Goal: Communication & Community: Share content

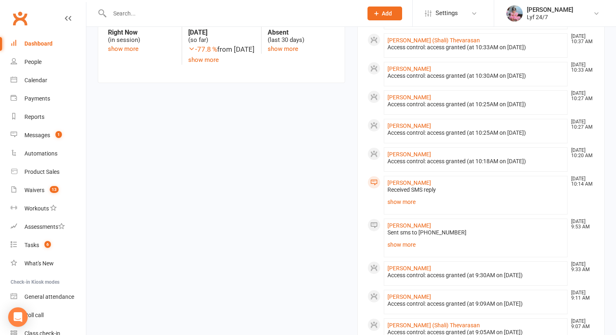
scroll to position [297, 0]
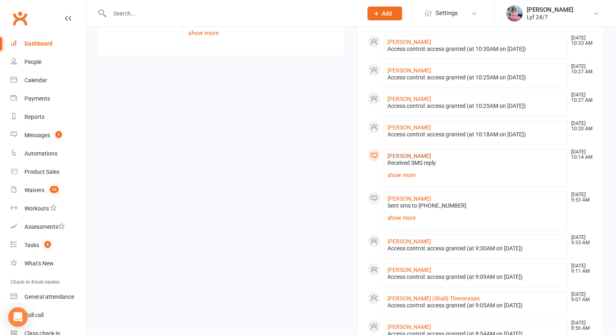
click at [400, 153] on link "[PERSON_NAME]" at bounding box center [409, 156] width 44 height 7
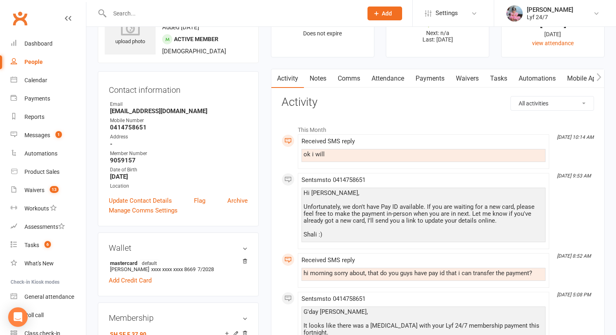
scroll to position [42, 0]
click at [147, 8] on input "text" at bounding box center [232, 13] width 250 height 11
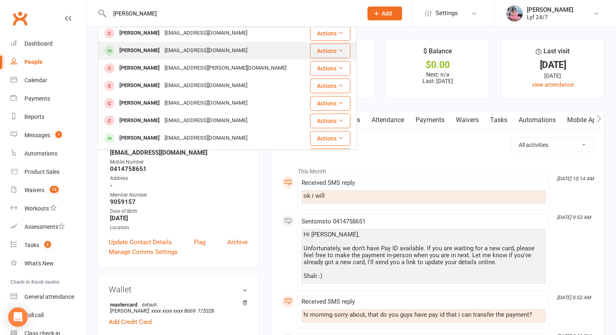
scroll to position [0, 0]
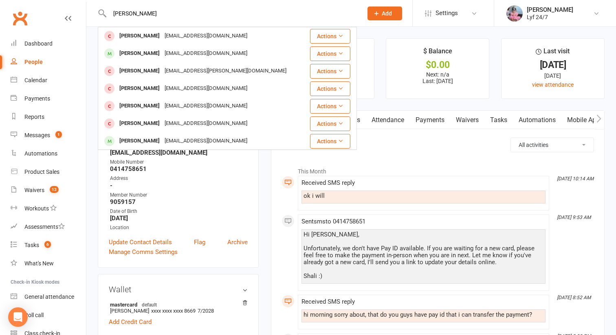
click at [120, 15] on input "abhi chauh" at bounding box center [232, 13] width 250 height 11
click at [137, 15] on input "abhi chauh" at bounding box center [232, 13] width 250 height 11
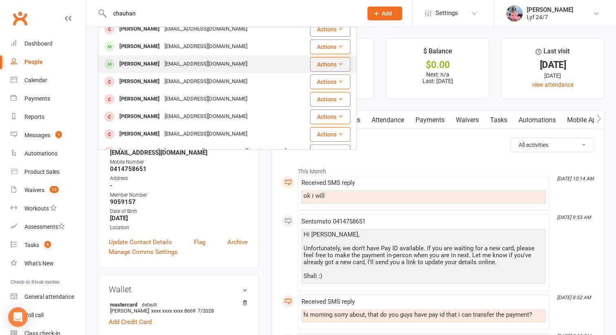
scroll to position [1, 0]
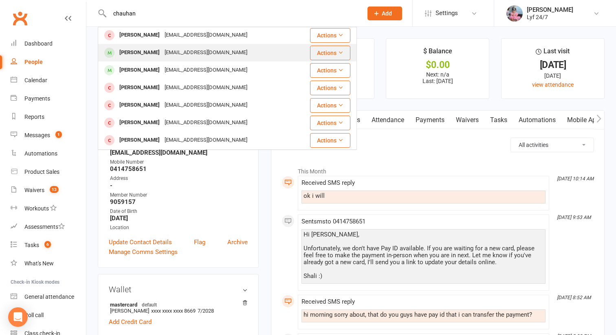
type input "chauhan"
click at [160, 46] on div "Abhishek Abhishek abhichauhan20030@gmail.com" at bounding box center [202, 52] width 207 height 17
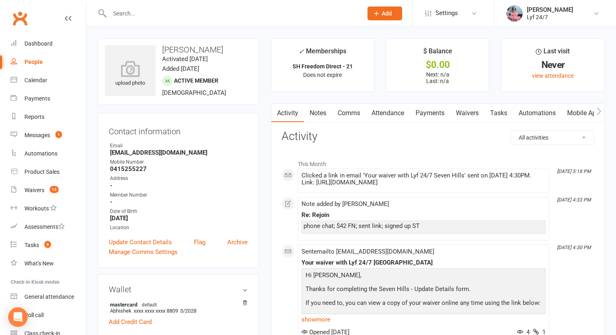
click at [131, 152] on strong "abhichauhan20030@gmail.com" at bounding box center [179, 152] width 138 height 7
copy render-form-field "abhichauhan20030@gmail.com"
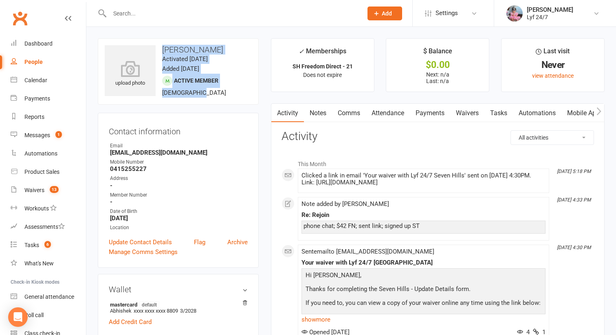
drag, startPoint x: 162, startPoint y: 50, endPoint x: 209, endPoint y: 96, distance: 65.9
click at [209, 96] on div "upload photo Abhishek Abhishek Activated 5 August, 2025 Added 5 August, 2025 Ac…" at bounding box center [178, 71] width 161 height 66
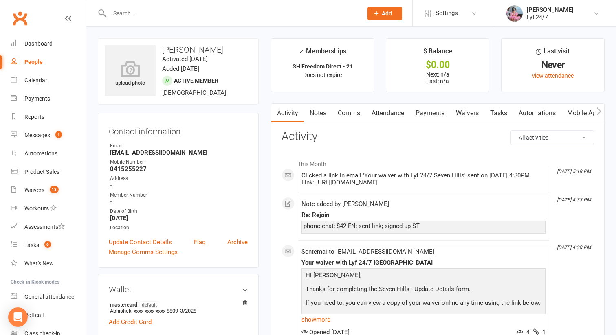
click at [134, 9] on input "text" at bounding box center [232, 13] width 250 height 11
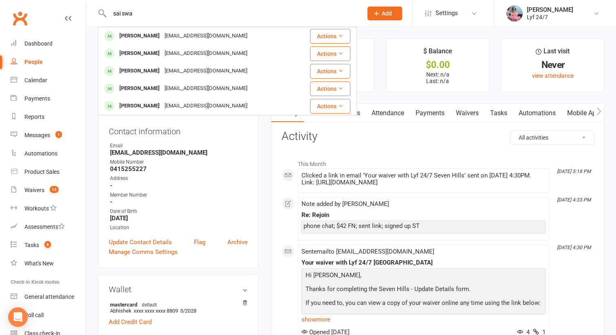
type input "sai swa"
click at [143, 32] on div "Sai Swaroop A Rai" at bounding box center [139, 36] width 45 height 12
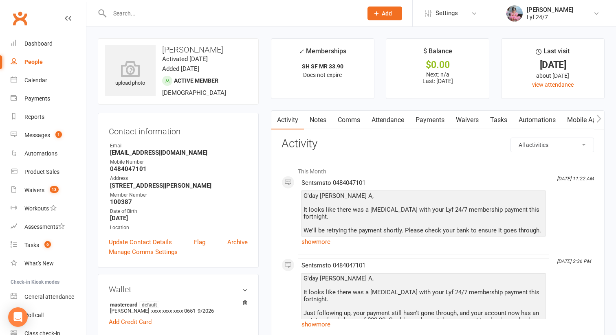
click at [145, 8] on input "text" at bounding box center [232, 13] width 250 height 11
click at [130, 15] on input "9023154" at bounding box center [232, 13] width 250 height 11
click at [130, 15] on input "x" at bounding box center [232, 13] width 250 height 11
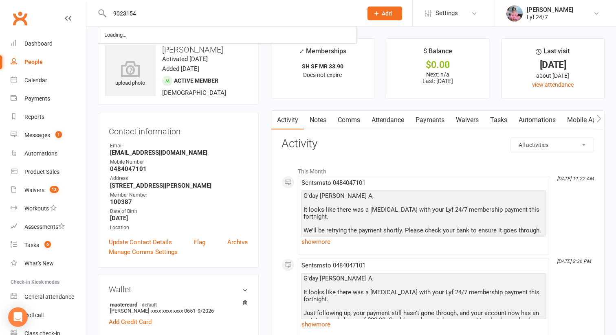
click at [133, 12] on input "9023154" at bounding box center [232, 13] width 250 height 11
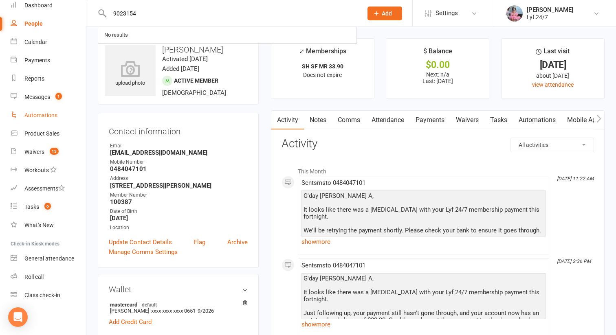
scroll to position [19, 0]
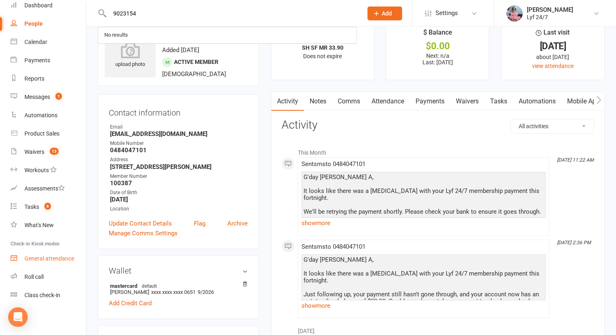
type input "9023154"
click at [44, 259] on div "General attendance" at bounding box center [49, 258] width 50 height 7
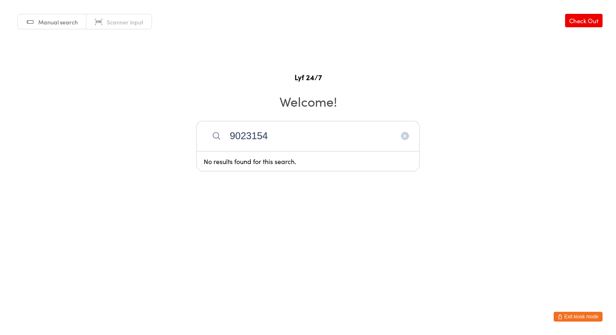
click at [256, 136] on input "9023154" at bounding box center [307, 136] width 223 height 30
click at [302, 149] on input "9023154" at bounding box center [307, 136] width 223 height 30
type input "9023154"
drag, startPoint x: 243, startPoint y: 102, endPoint x: 217, endPoint y: 99, distance: 26.7
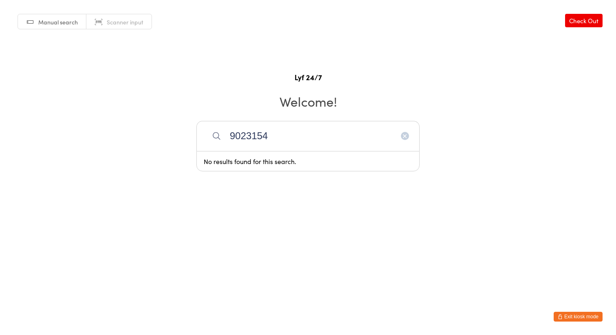
click at [217, 99] on h2 "Welcome!" at bounding box center [307, 101] width 599 height 18
click at [246, 142] on input "9023154" at bounding box center [307, 136] width 223 height 30
click at [54, 21] on span "Manual search" at bounding box center [57, 22] width 39 height 8
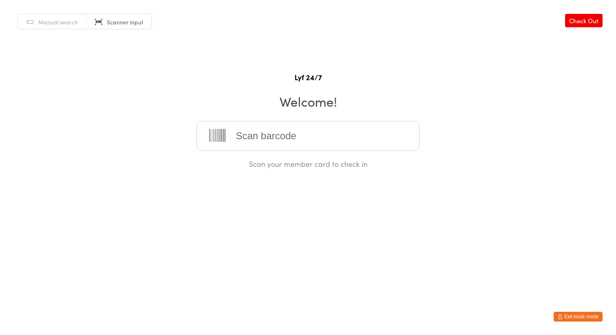
paste input "9023154"
type input "9023154"
click at [252, 134] on input "search" at bounding box center [307, 136] width 223 height 30
paste input "9023154"
type input "9023154"
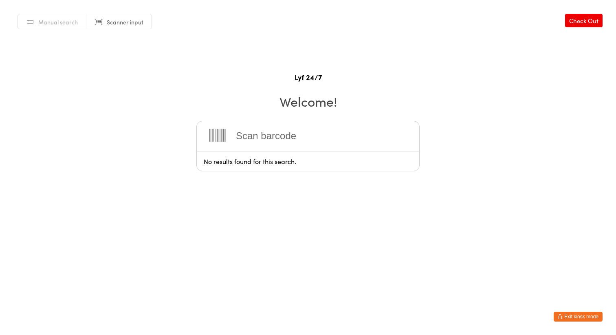
click at [260, 138] on input "search" at bounding box center [307, 136] width 223 height 30
paste input "9023154"
type input "9023154"
click at [55, 26] on span "Manual search" at bounding box center [57, 22] width 39 height 8
paste input "9023154"
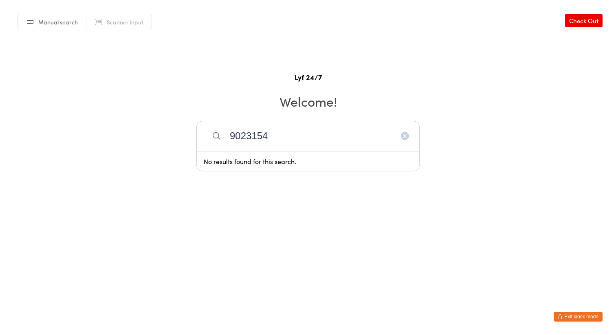
type input "9023154"
click at [573, 319] on button "Exit kiosk mode" at bounding box center [577, 317] width 49 height 10
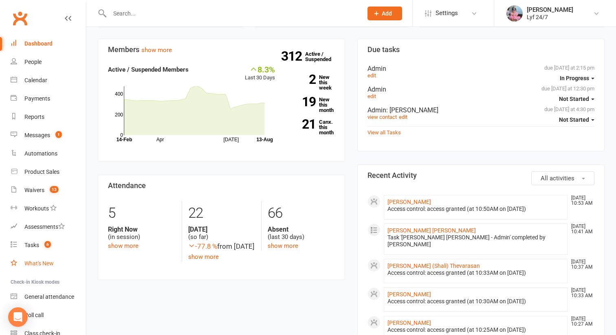
scroll to position [38, 0]
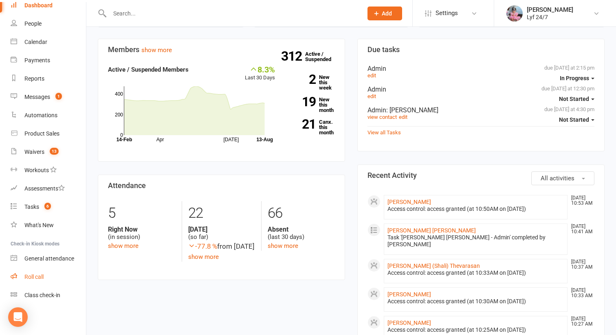
click at [39, 276] on div "Roll call" at bounding box center [33, 277] width 19 height 7
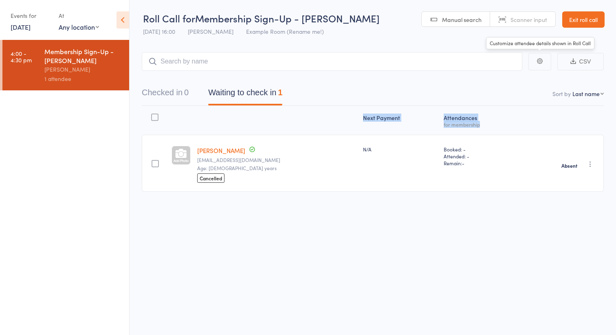
click at [156, 143] on div "Next Payment Atten­dances for membership [PERSON_NAME] [EMAIL_ADDRESS][DOMAIN_N…" at bounding box center [373, 151] width 462 height 90
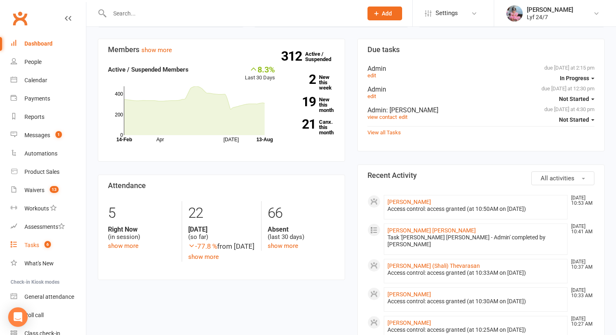
click at [40, 239] on link "Tasks 6" at bounding box center [48, 245] width 75 height 18
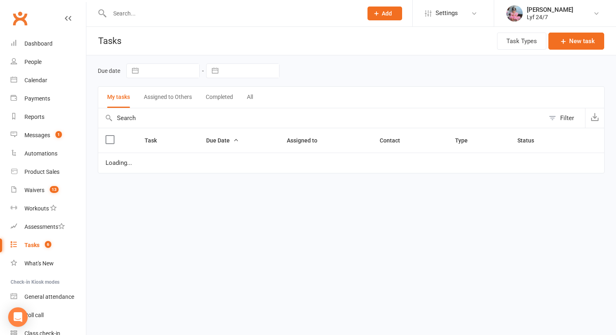
select select "started"
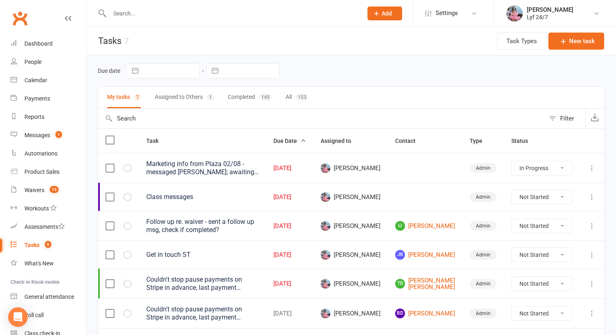
scroll to position [60, 0]
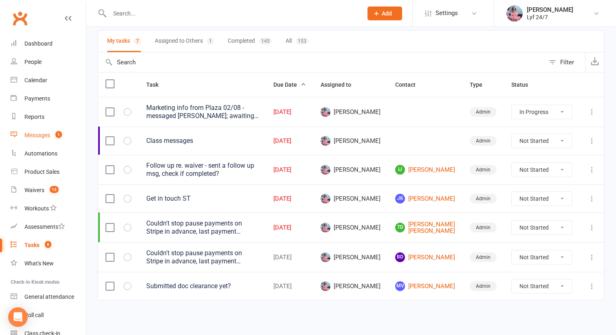
click at [43, 134] on div "Messages" at bounding box center [37, 135] width 26 height 7
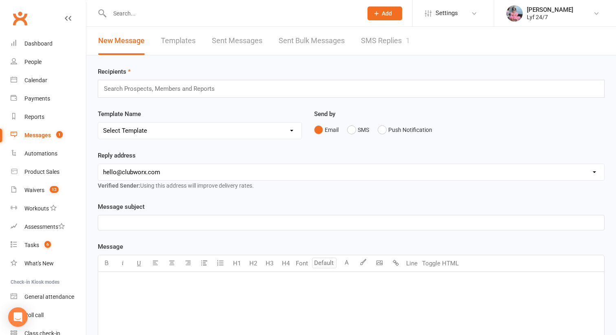
click at [392, 39] on link "SMS Replies 1" at bounding box center [385, 41] width 49 height 28
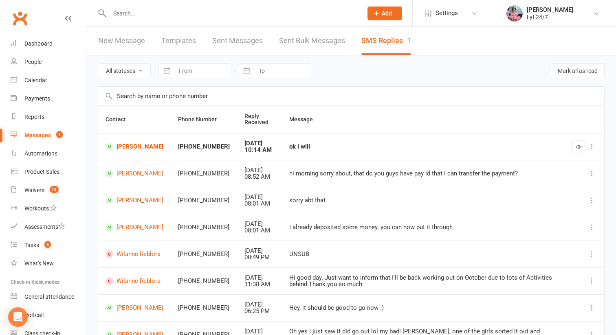
click at [151, 9] on input "text" at bounding box center [232, 13] width 250 height 11
paste input "divinniyo02@gmail.com Add to block list"
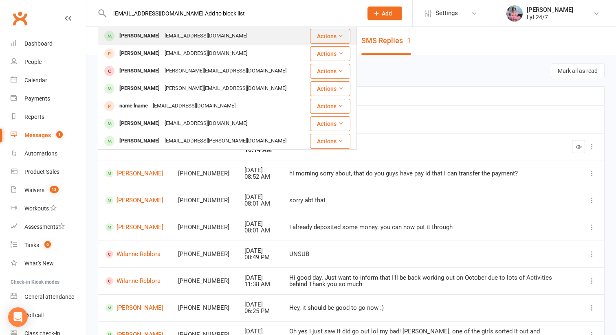
type input "divinniyo02@gmail.com Add to block list"
click at [140, 37] on div "Divin Niyo" at bounding box center [139, 36] width 45 height 12
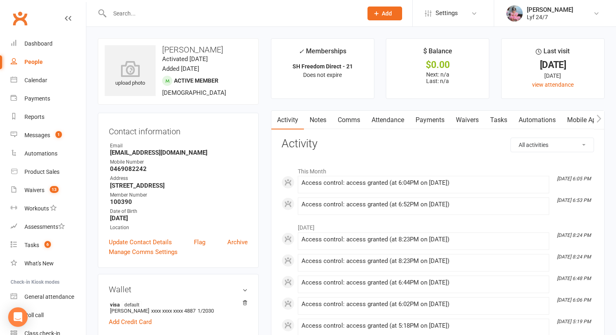
click at [183, 52] on h3 "Divin Niyo" at bounding box center [178, 49] width 147 height 9
copy h3 "Divin Niyo"
click at [346, 119] on link "Comms" at bounding box center [349, 120] width 34 height 19
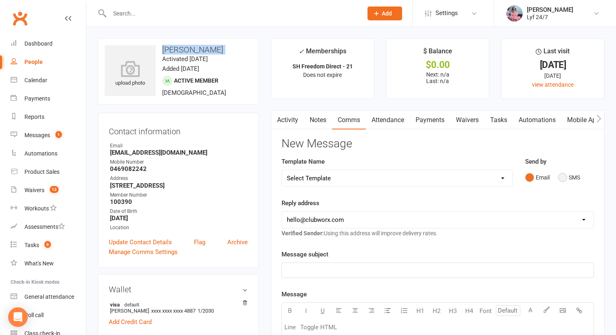
click at [572, 174] on button "SMS" at bounding box center [569, 177] width 22 height 15
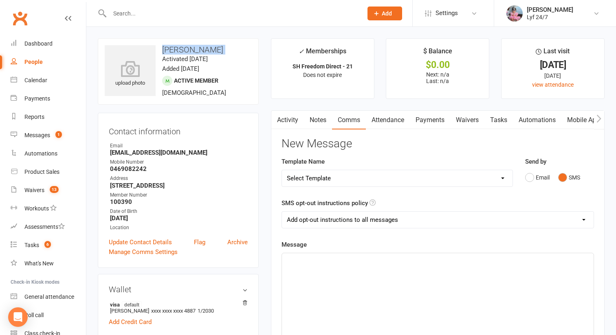
click at [493, 176] on select "Select Template [SMS] Win $500 Cash draw- Notify member for each entry [SMS] $6…" at bounding box center [397, 178] width 230 height 16
select select "10"
click at [282, 170] on select "Select Template [SMS] Win $500 Cash draw- Notify member for each entry [SMS] $6…" at bounding box center [397, 178] width 230 height 16
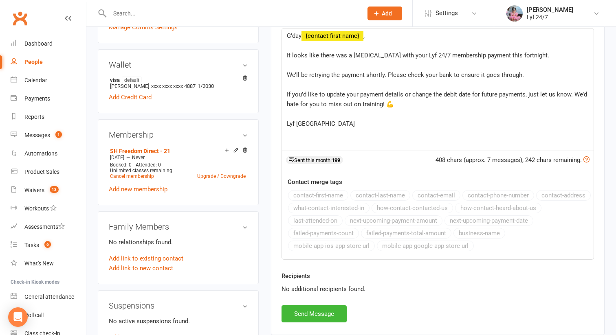
scroll to position [250, 0]
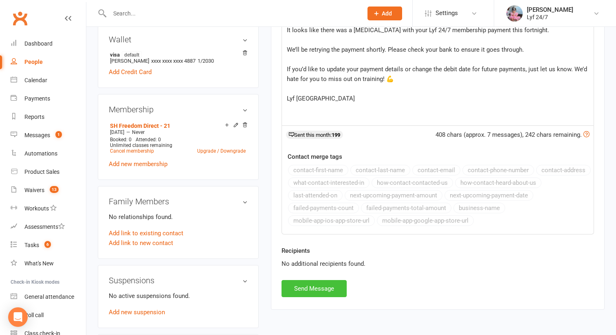
click at [309, 283] on button "Send Message" at bounding box center [313, 288] width 65 height 17
select select
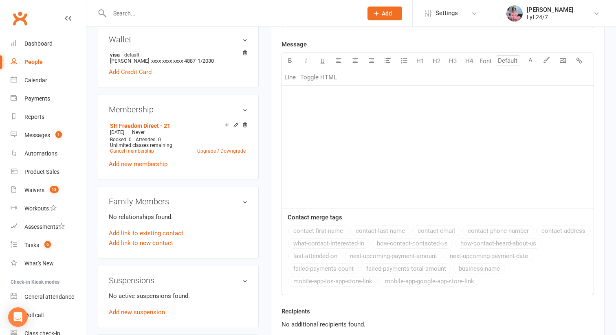
click at [132, 14] on input "text" at bounding box center [232, 13] width 250 height 11
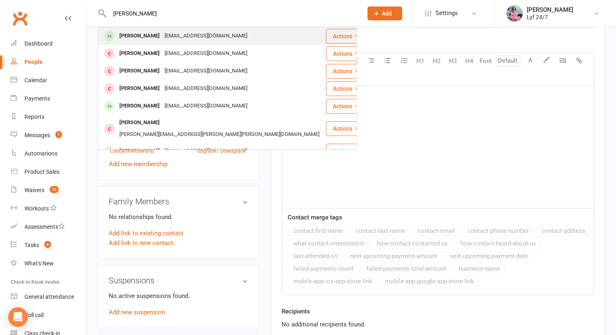
type input "jason my"
click at [119, 37] on div "Jason Myers" at bounding box center [139, 36] width 45 height 12
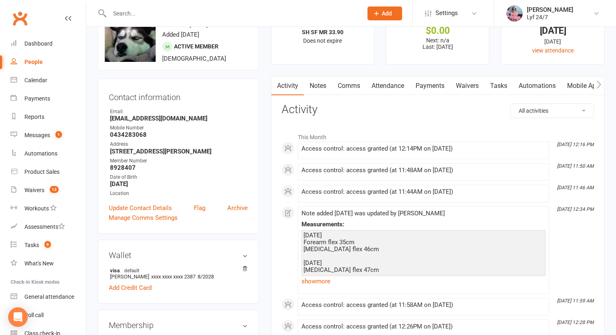
scroll to position [46, 0]
